Goal: Transaction & Acquisition: Obtain resource

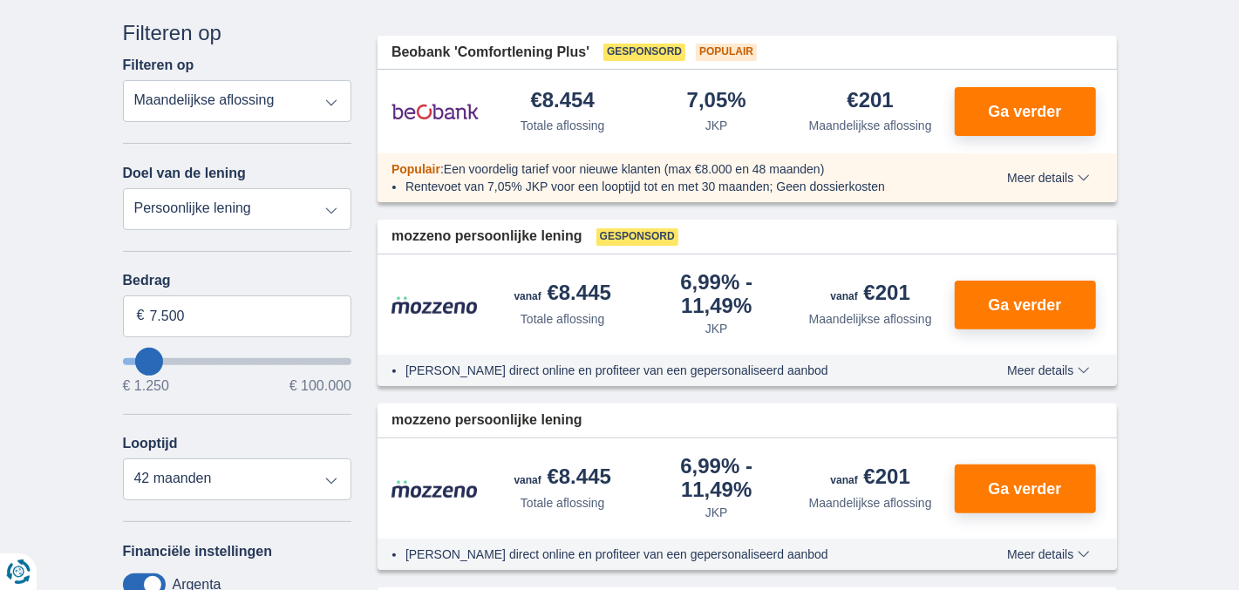
scroll to position [261, 0]
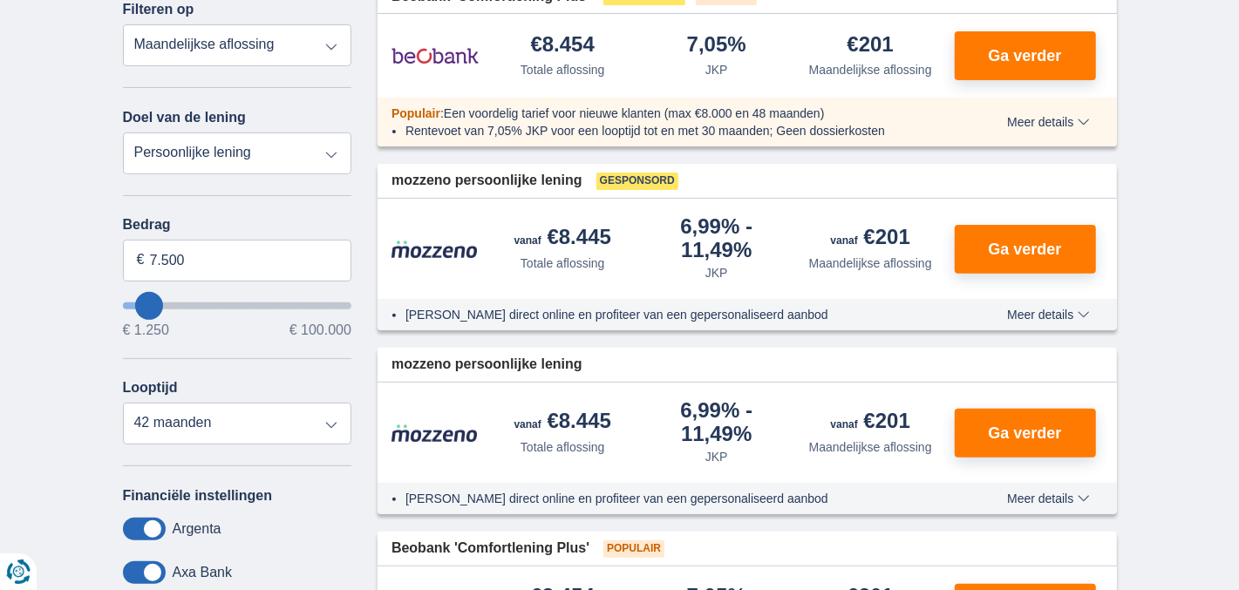
click at [329, 153] on select "Persoonlijke lening Auto Moto / fiets Mobilhome / caravan Renovatie Energie Sch…" at bounding box center [237, 153] width 229 height 42
select select "vehicleLoan"
click at [123, 132] on select "Persoonlijke lening Auto Moto / fiets Mobilhome / caravan Renovatie Energie Sch…" at bounding box center [237, 153] width 229 height 42
select select "3-4"
type input "15.000"
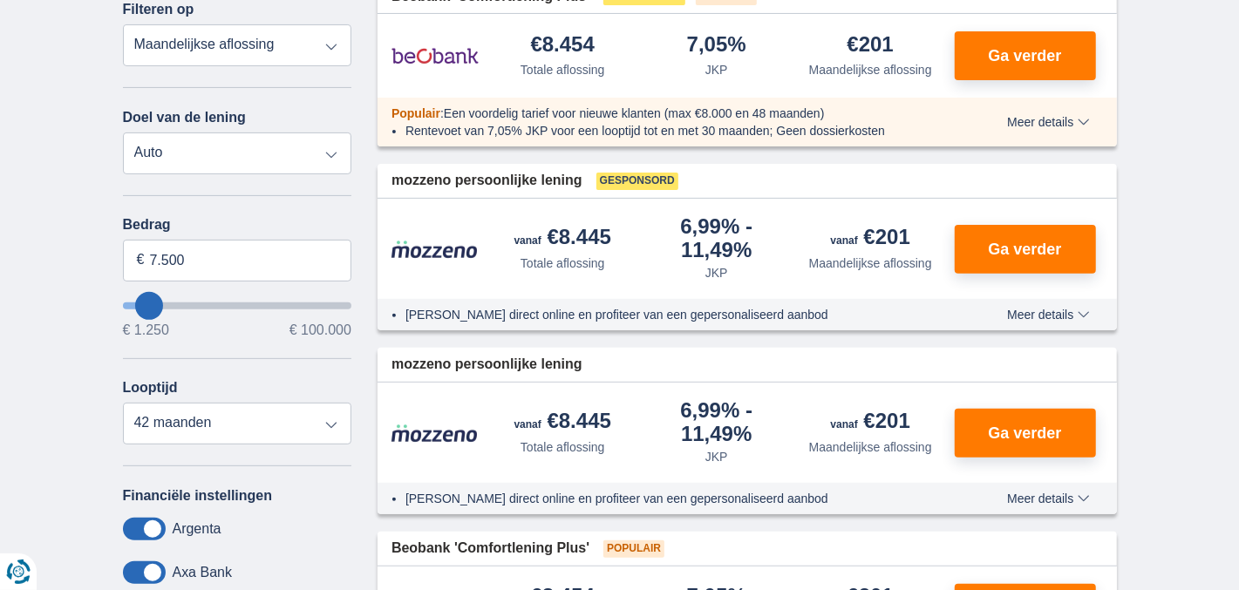
type input "15250"
select select "60"
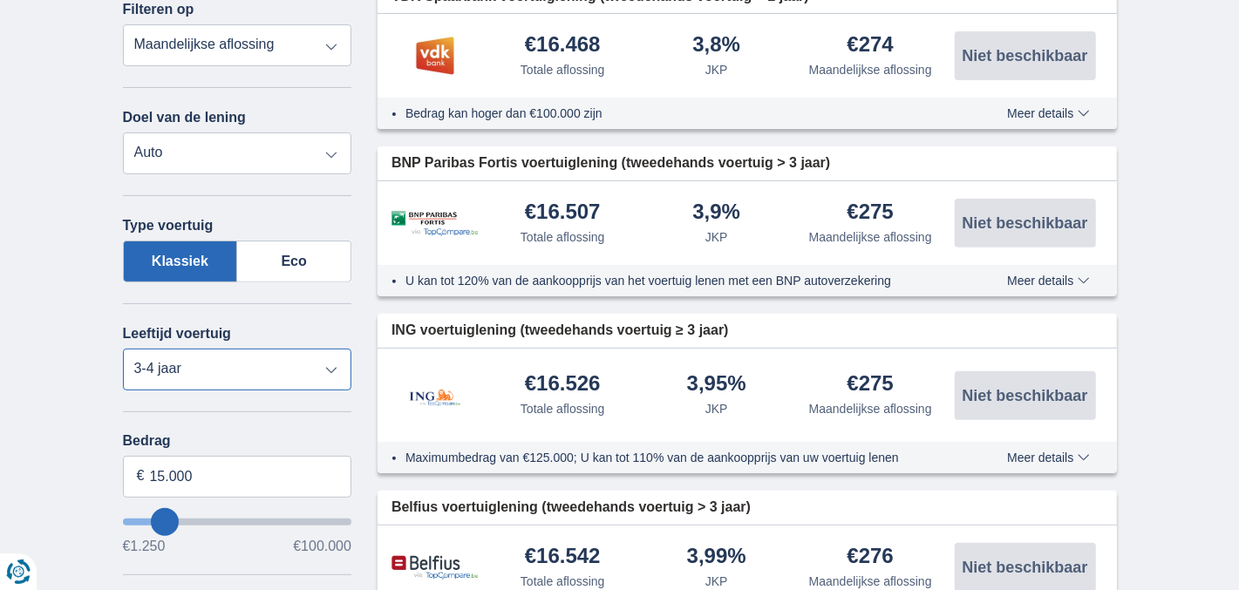
click at [335, 366] on select "Nieuw 0-1 jaar 1-2 jaar 2-3 jaar 3-4 jaar 4-5 jaar 5+ jaar" at bounding box center [237, 370] width 229 height 42
select select "5+"
click at [123, 349] on select "Nieuw 0-1 jaar 1-2 jaar 2-3 jaar 3-4 jaar 4-5 jaar 5+ jaar" at bounding box center [237, 370] width 229 height 42
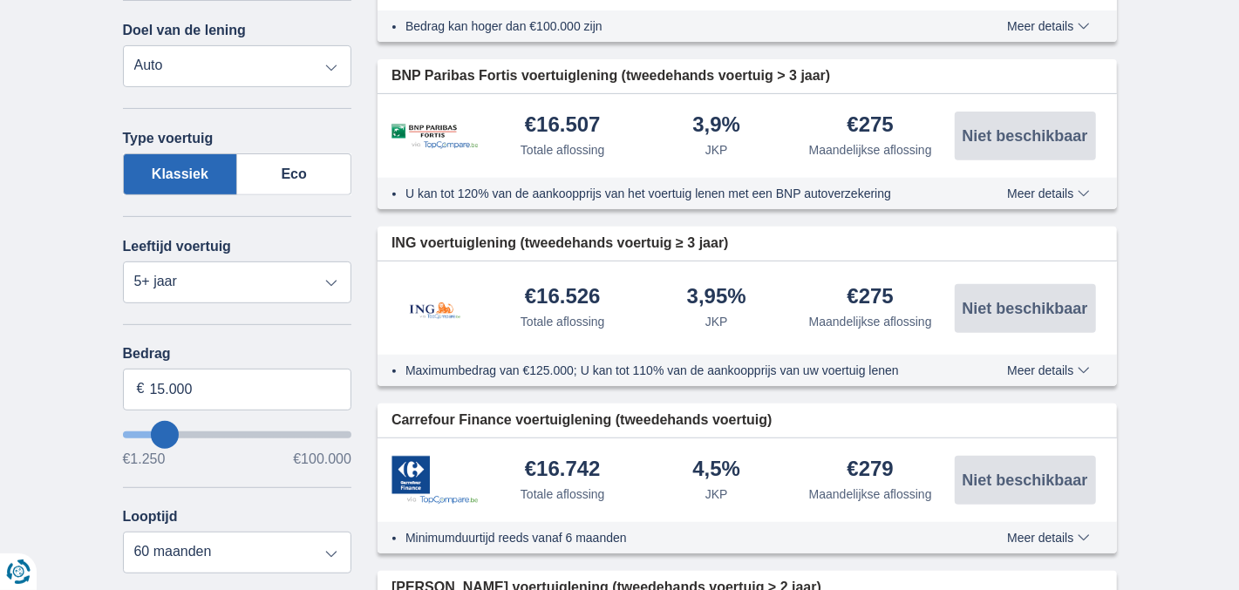
type input "13.250"
type input "12250"
type input "11.250"
type input "11250"
type input "10.250"
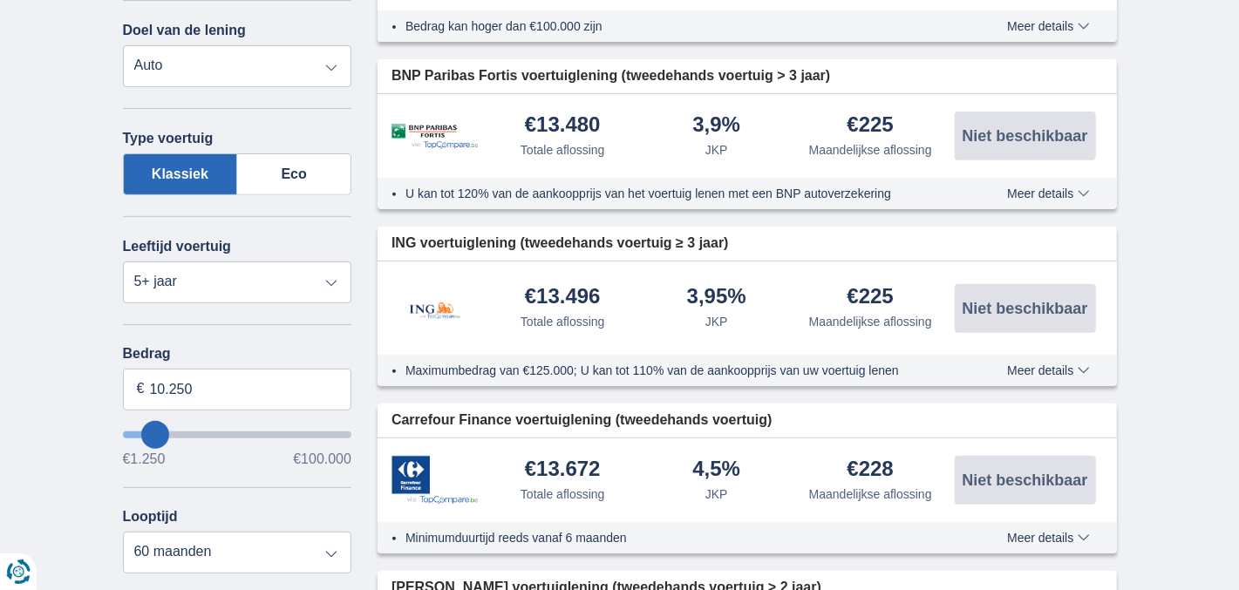
type input "9250"
type input "9.250"
select select "48"
type input "10250"
type input "10.250"
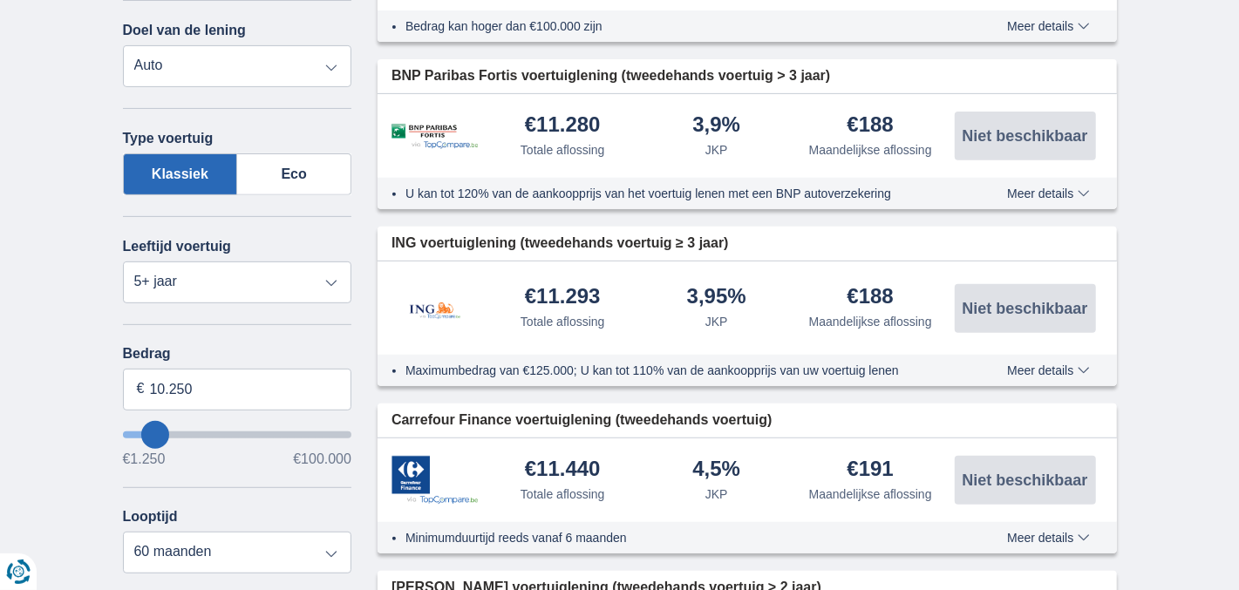
click at [1034, 190] on span "Meer details" at bounding box center [1048, 193] width 82 height 12
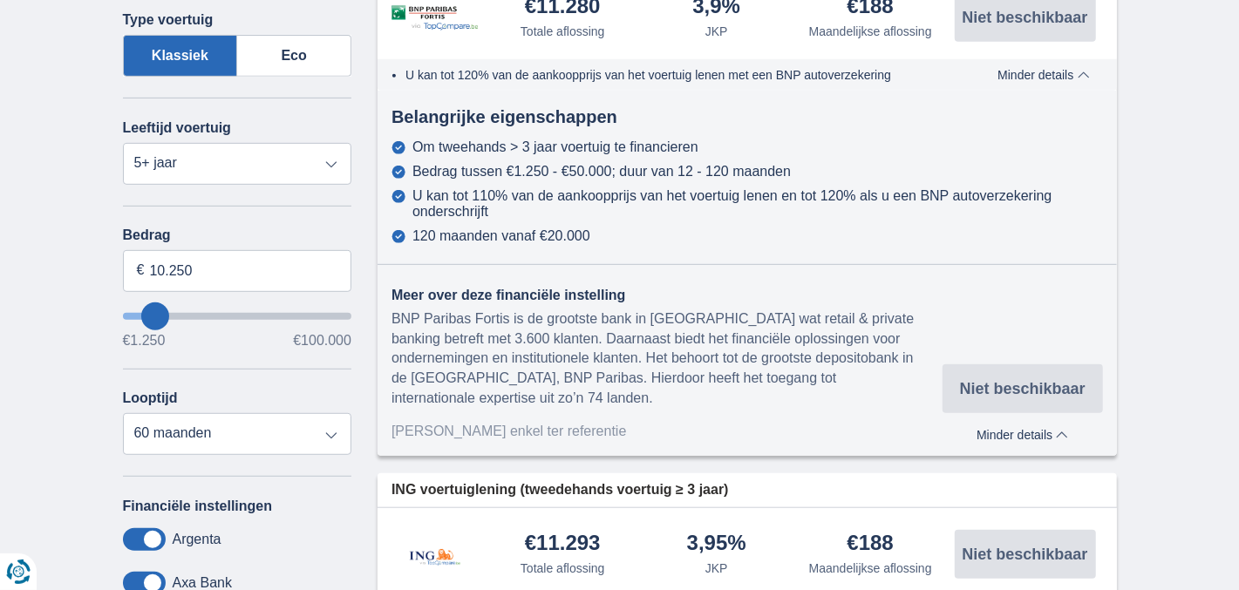
scroll to position [436, 0]
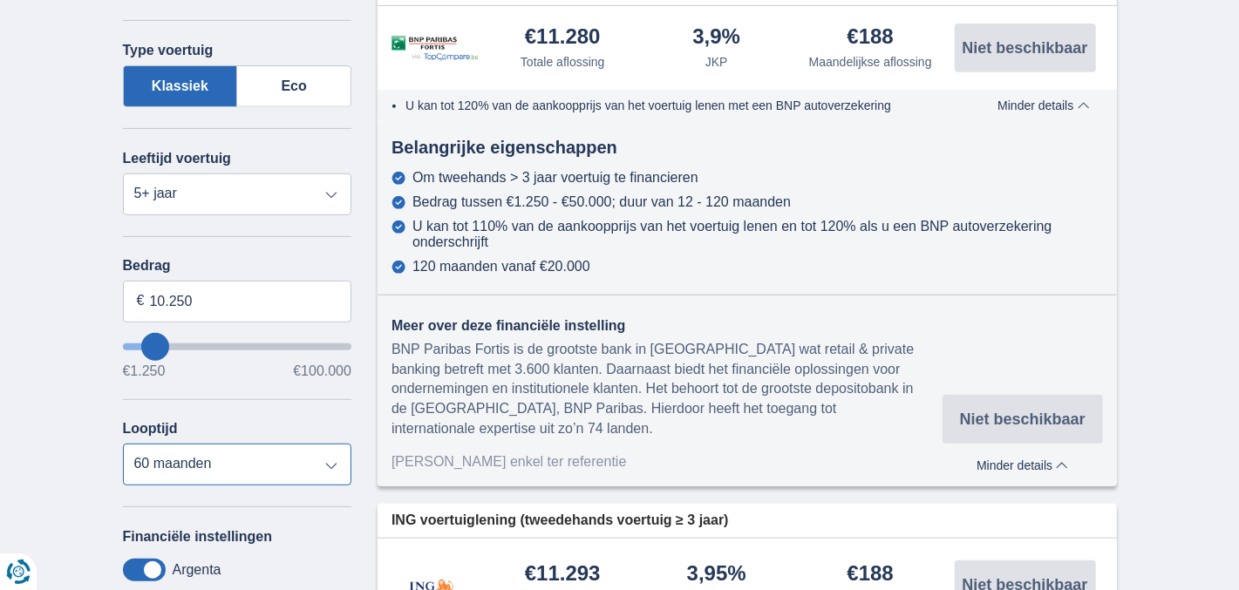
click at [334, 462] on select "12 maanden 18 maanden 24 maanden 30 maanden 36 maanden 42 maanden 48 maanden 60…" at bounding box center [237, 465] width 229 height 42
select select "48"
click at [123, 444] on select "12 maanden 18 maanden 24 maanden 30 maanden 36 maanden 42 maanden 48 maanden 60…" at bounding box center [237, 465] width 229 height 42
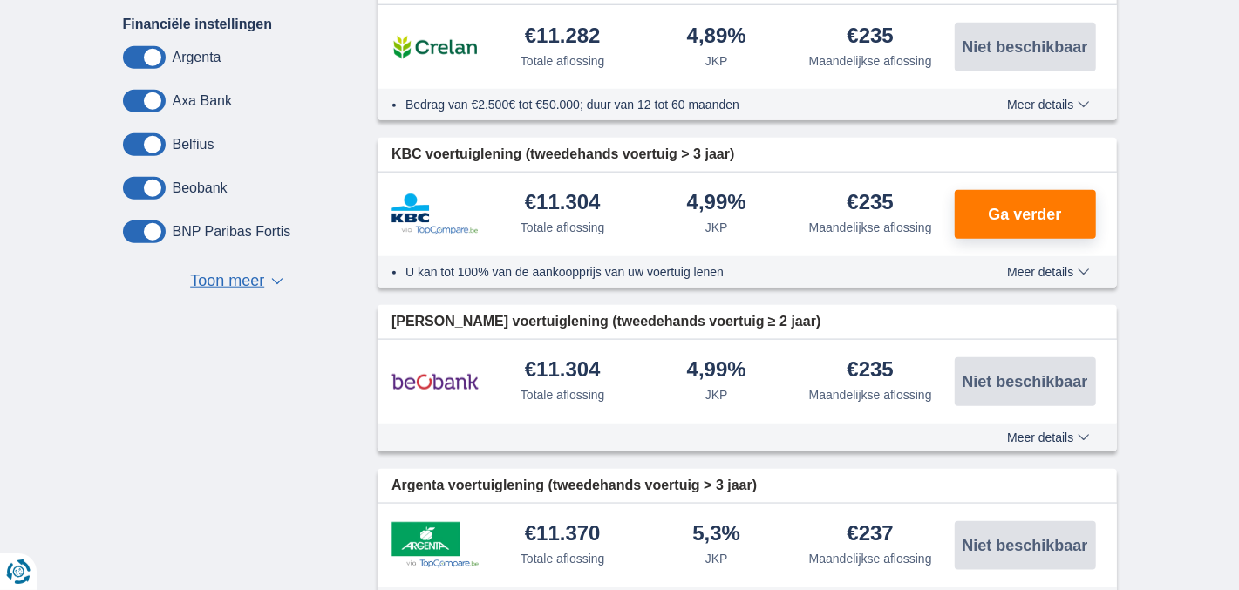
scroll to position [958, 0]
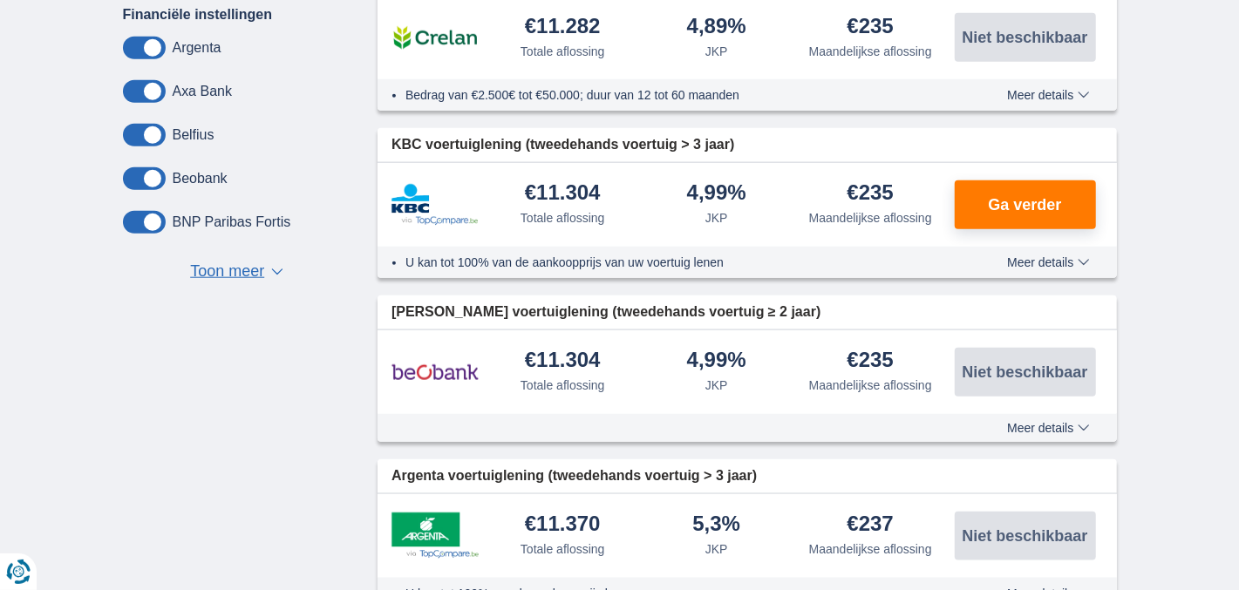
click at [250, 272] on span "Toon meer" at bounding box center [227, 272] width 74 height 23
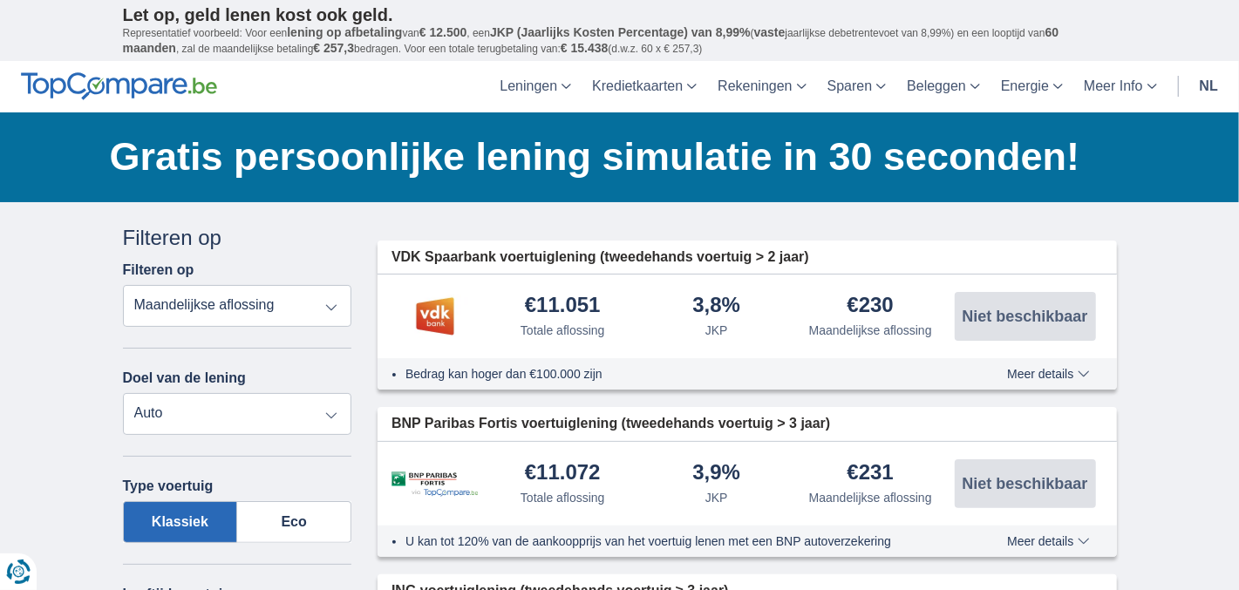
scroll to position [87, 0]
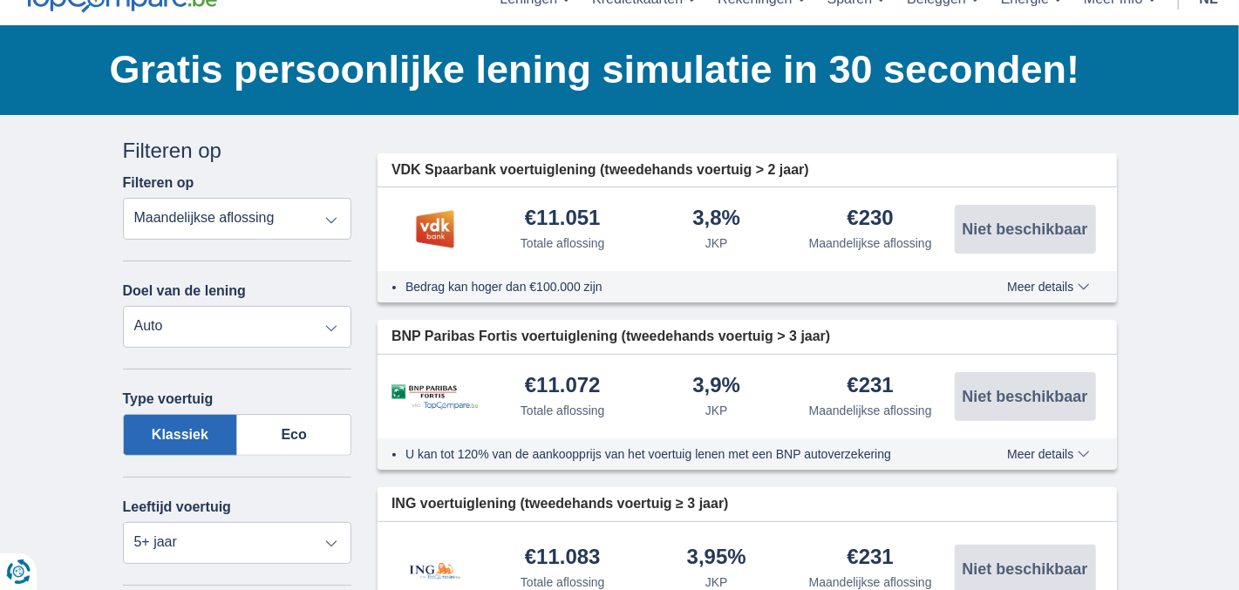
click at [1058, 451] on span "Meer details" at bounding box center [1048, 454] width 82 height 12
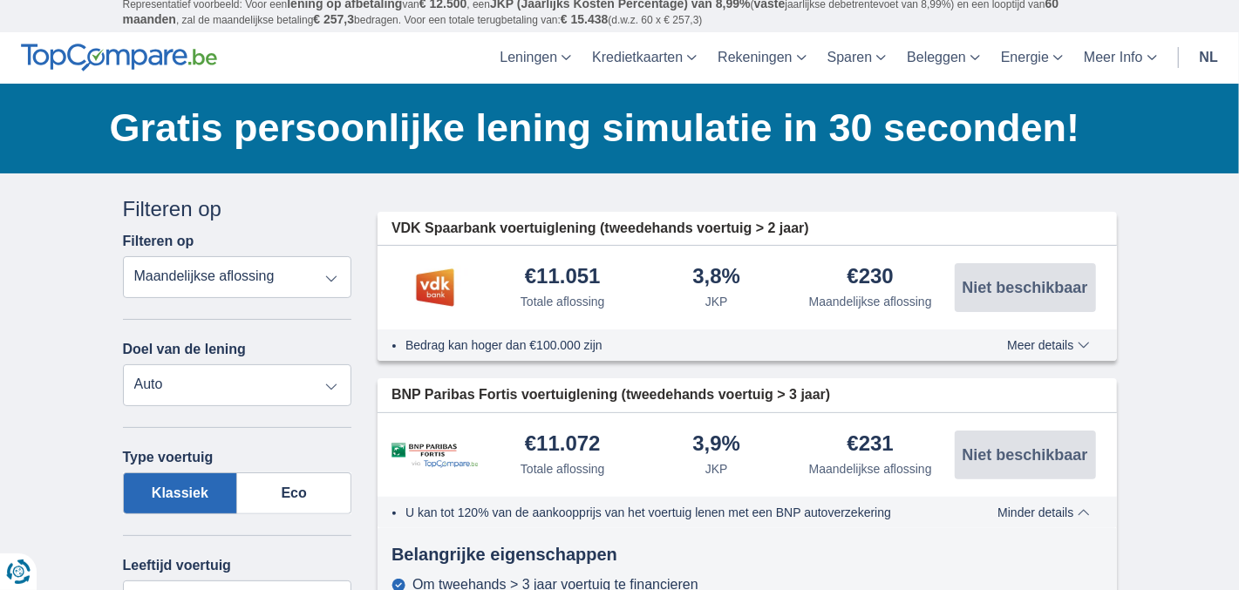
scroll to position [0, 0]
